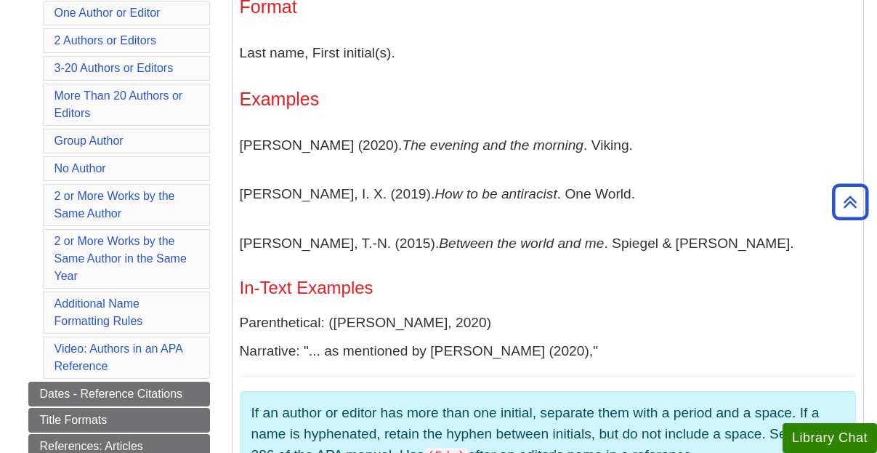
scroll to position [380, 0]
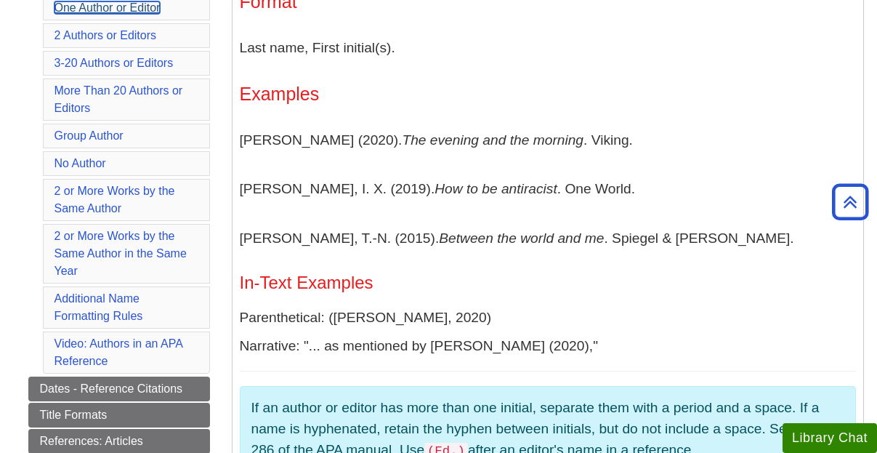
click at [136, 10] on link "One Author or Editor" at bounding box center [108, 7] width 106 height 12
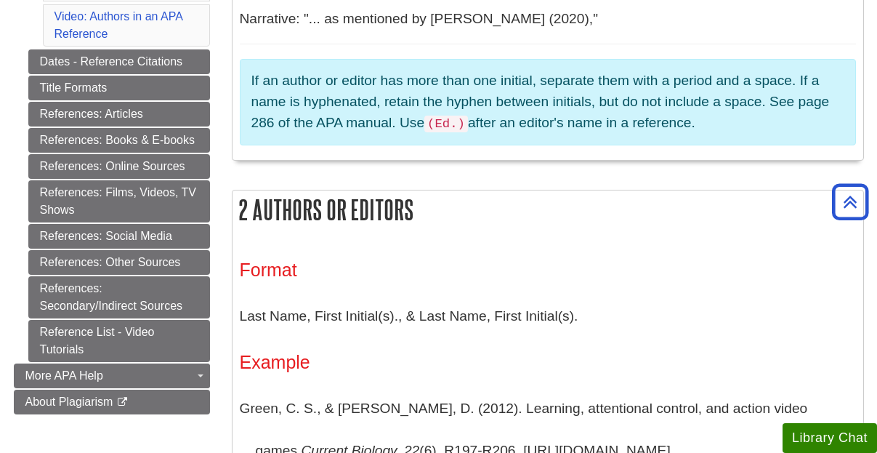
scroll to position [709, 0]
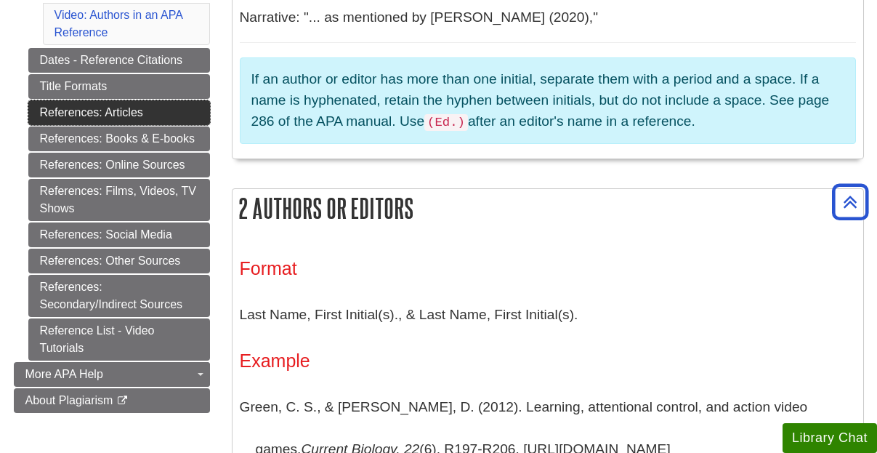
click at [158, 118] on link "References: Articles" at bounding box center [119, 112] width 182 height 25
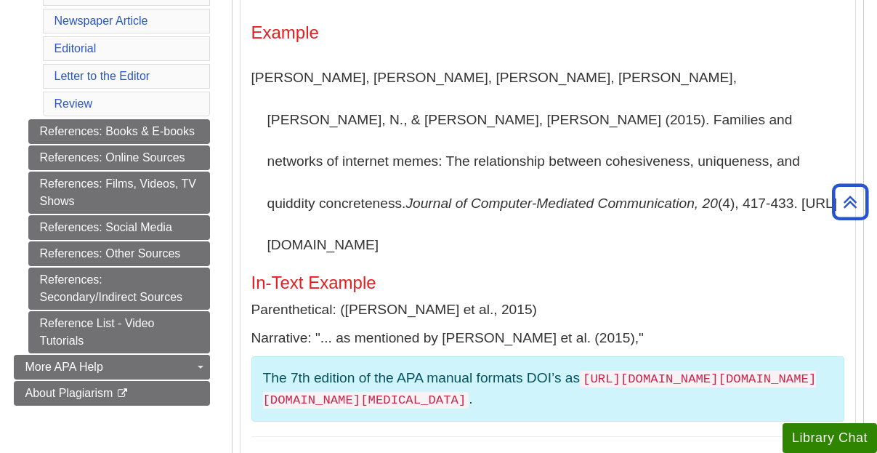
scroll to position [553, 0]
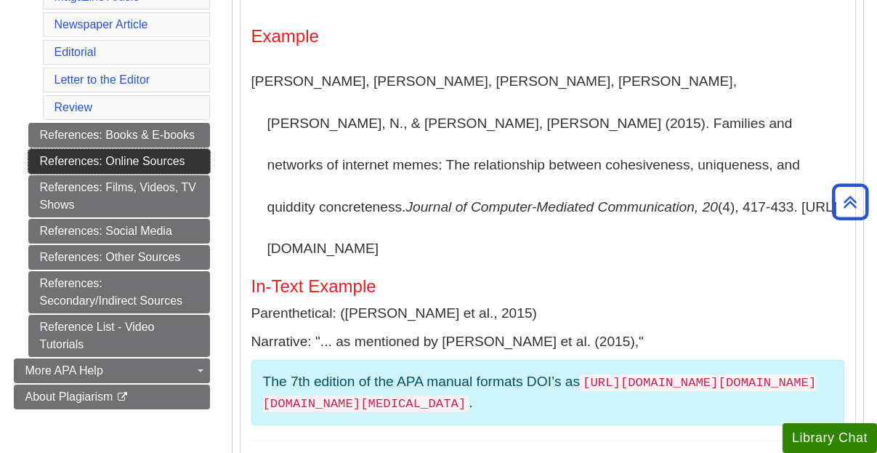
click at [160, 169] on link "References: Online Sources" at bounding box center [119, 161] width 182 height 25
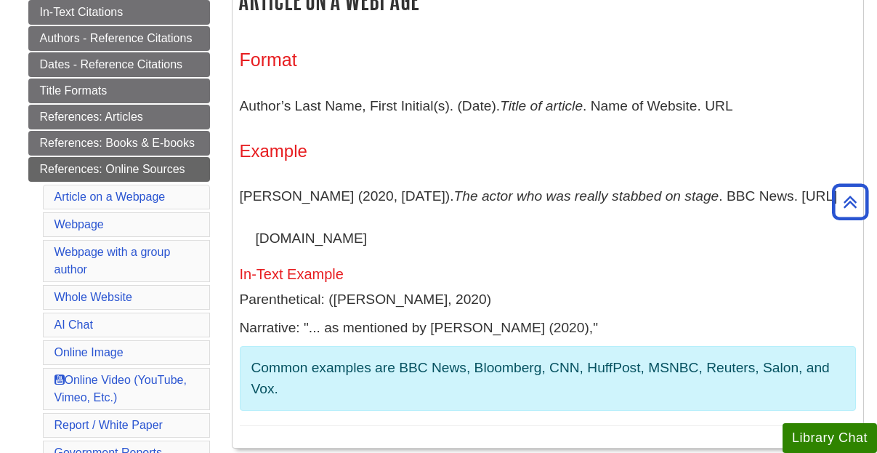
scroll to position [320, 0]
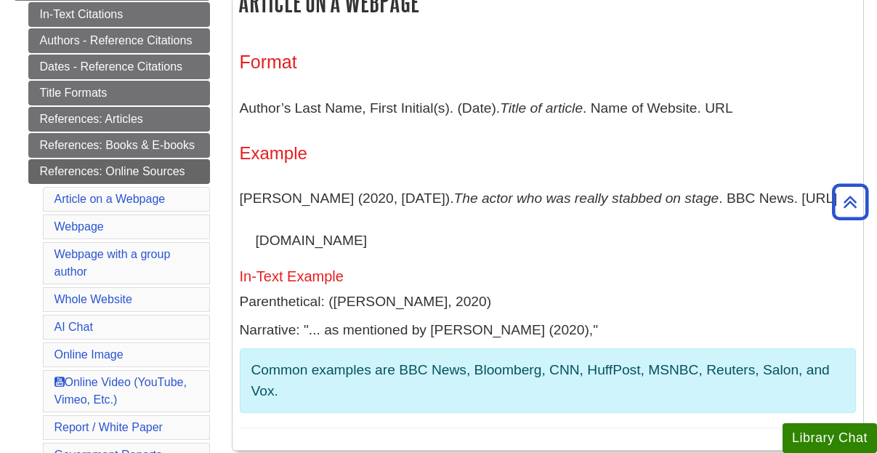
click at [429, 238] on p "Barden, B. (2020, March 14). The actor who was really stabbed on stage . BBC Ne…" at bounding box center [548, 219] width 616 height 84
click at [285, 302] on p "Parenthetical: (Barden, 2020)" at bounding box center [548, 302] width 616 height 21
click at [302, 270] on h5 "In-Text Example" at bounding box center [548, 276] width 616 height 16
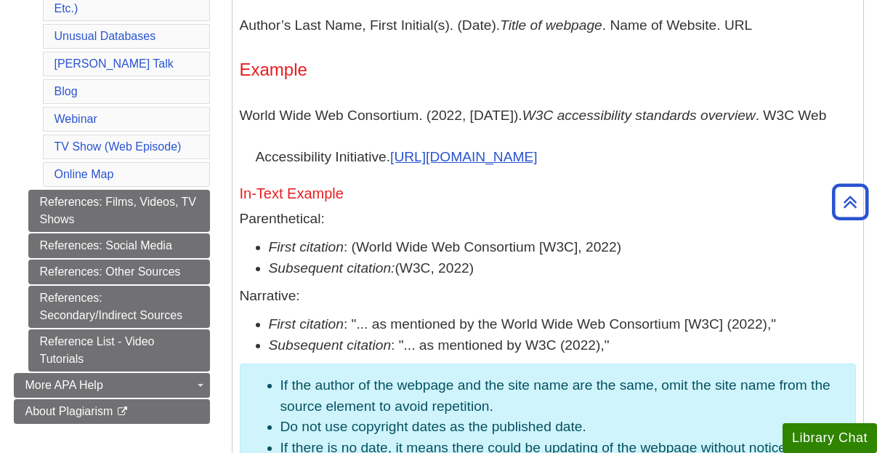
scroll to position [872, 0]
